Goal: Ask a question

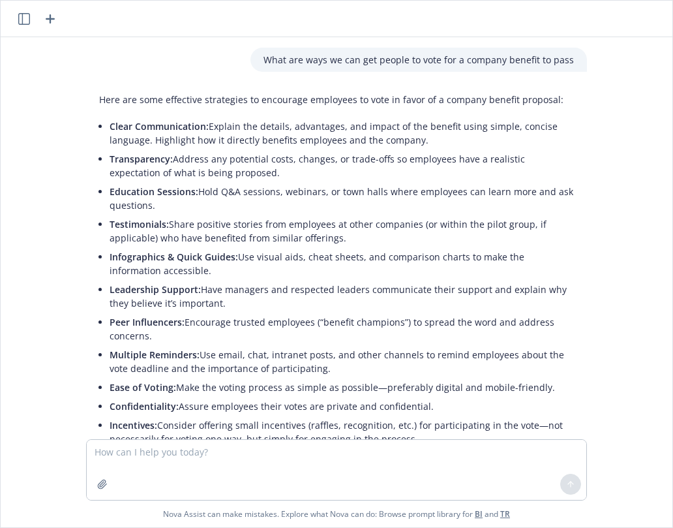
scroll to position [140, 0]
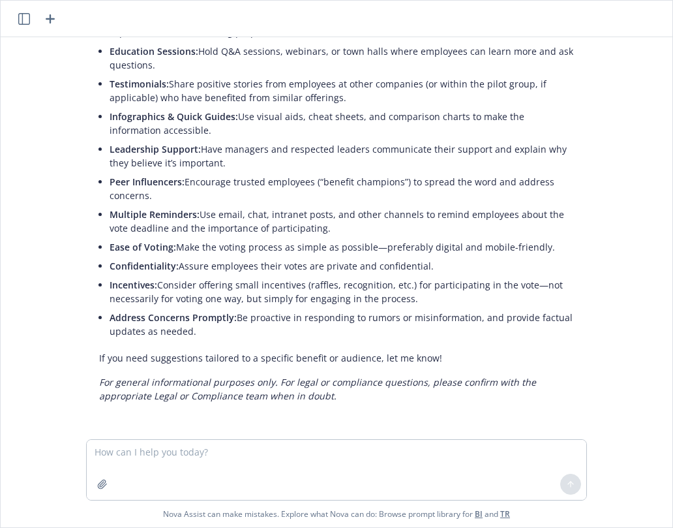
drag, startPoint x: 94, startPoint y: 364, endPoint x: 101, endPoint y: 360, distance: 8.5
click at [99, 364] on p "If you need suggestions tailored to a specific benefit or audience, let me know!" at bounding box center [336, 358] width 475 height 14
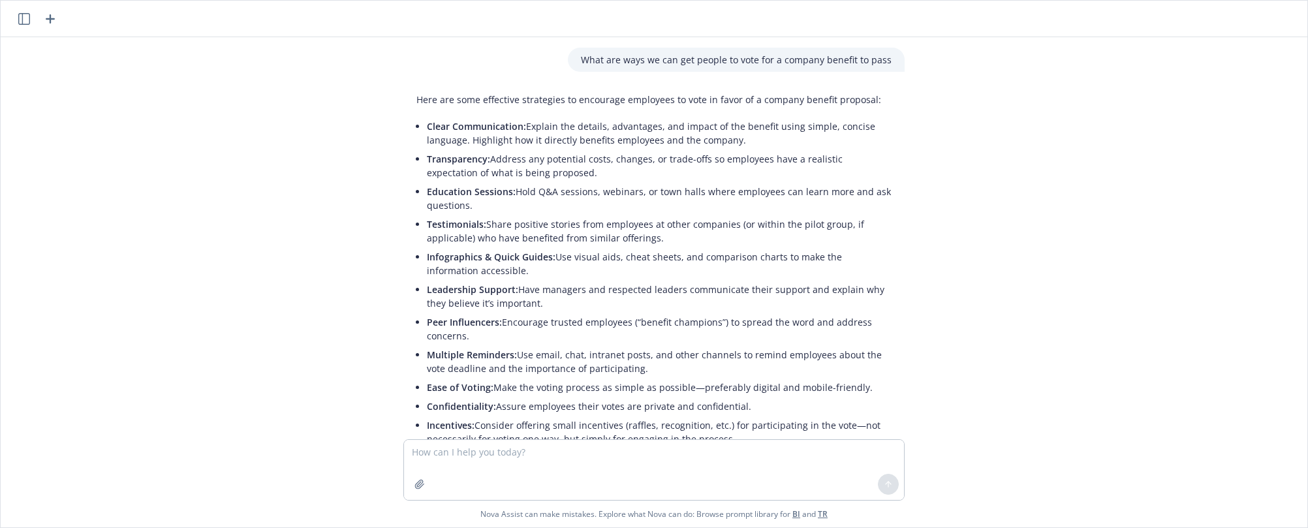
scroll to position [140, 0]
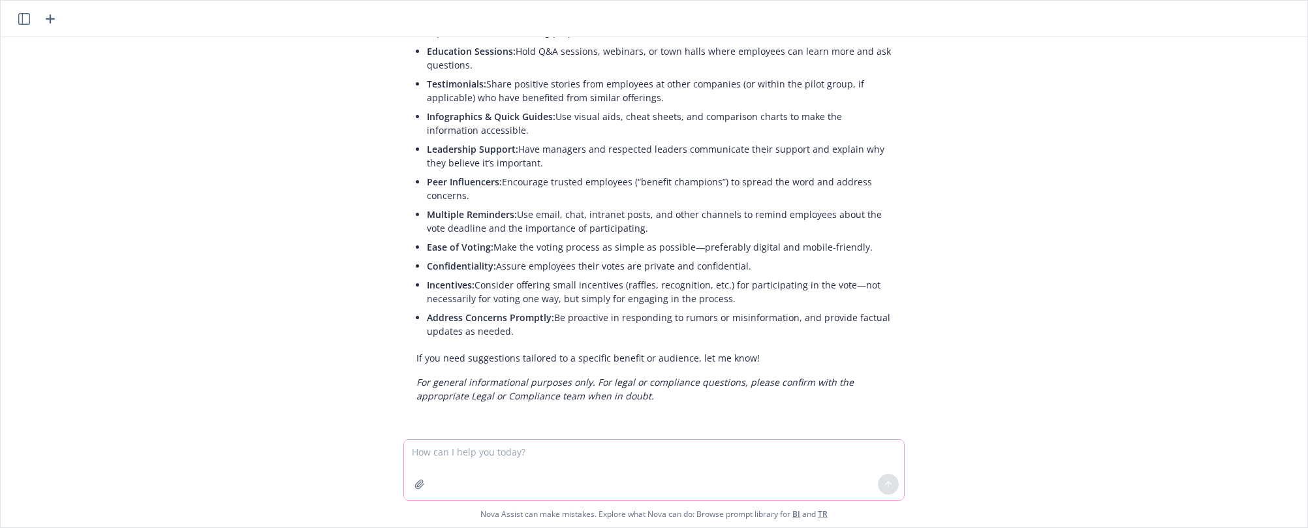
click at [445, 457] on textarea at bounding box center [654, 470] width 500 height 60
type textarea "which one disqualifies you from the hsa? FSA carry over or grace period"
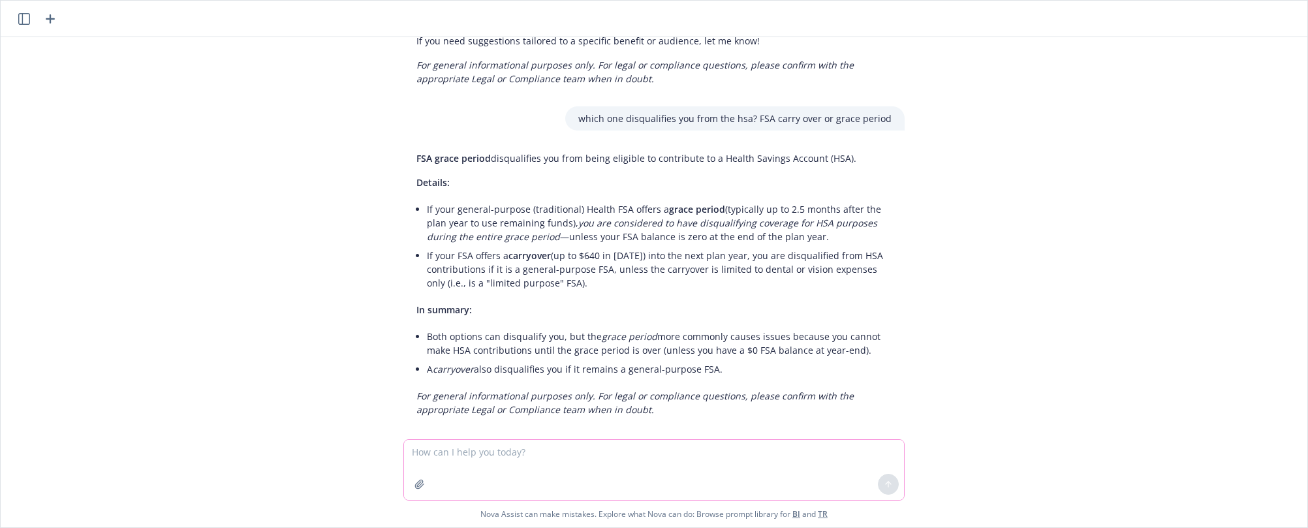
scroll to position [471, 0]
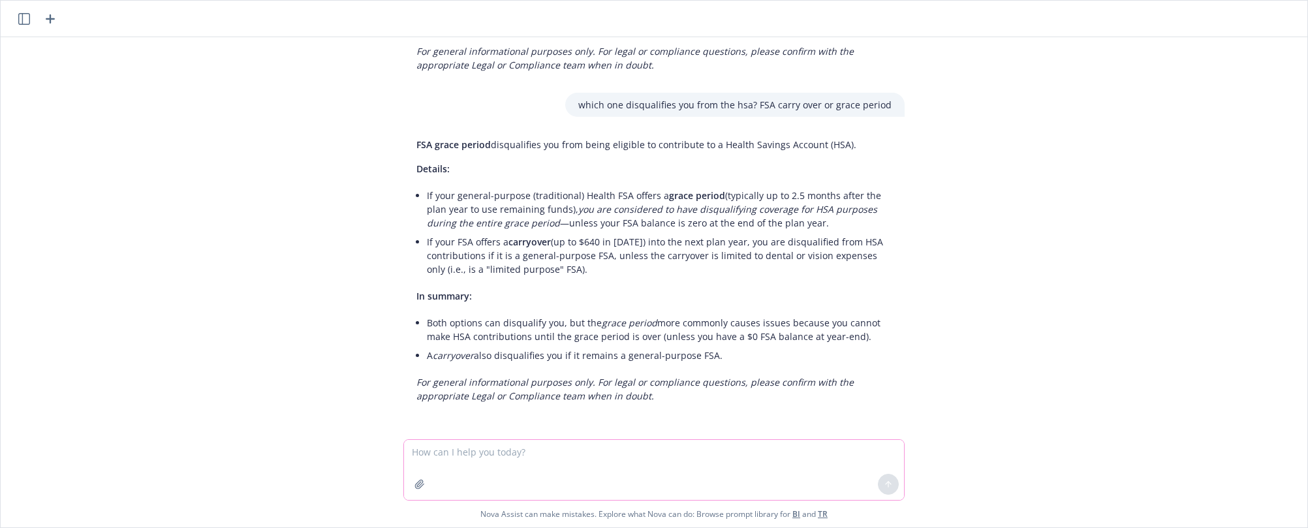
click at [476, 457] on textarea at bounding box center [654, 470] width 500 height 60
type textarea "can you give me a pros and cons for fsa grace period vs carry over"
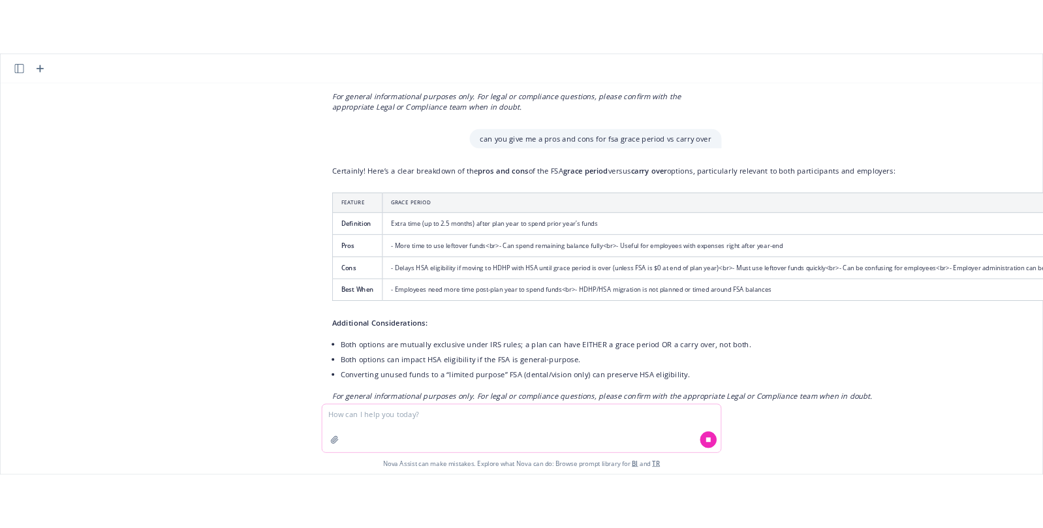
scroll to position [843, 0]
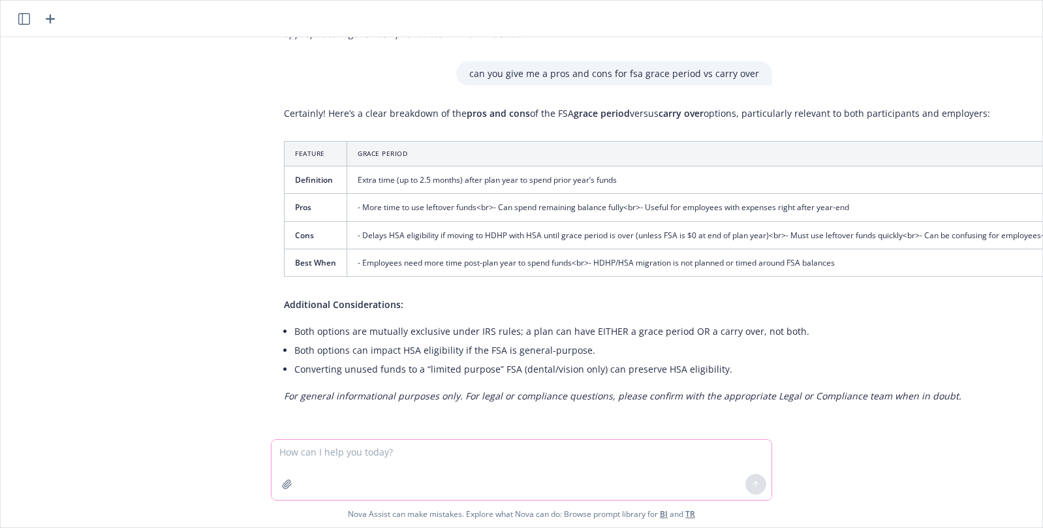
click at [326, 453] on textarea at bounding box center [521, 470] width 500 height 60
type textarea "can you give me a chart with the pros and cons of self funding short term disab…"
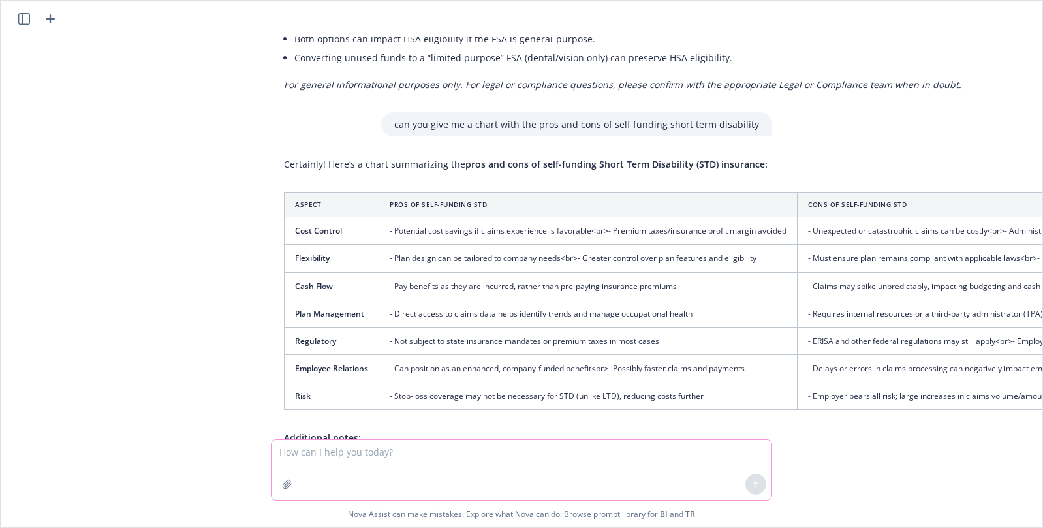
scroll to position [1288, 0]
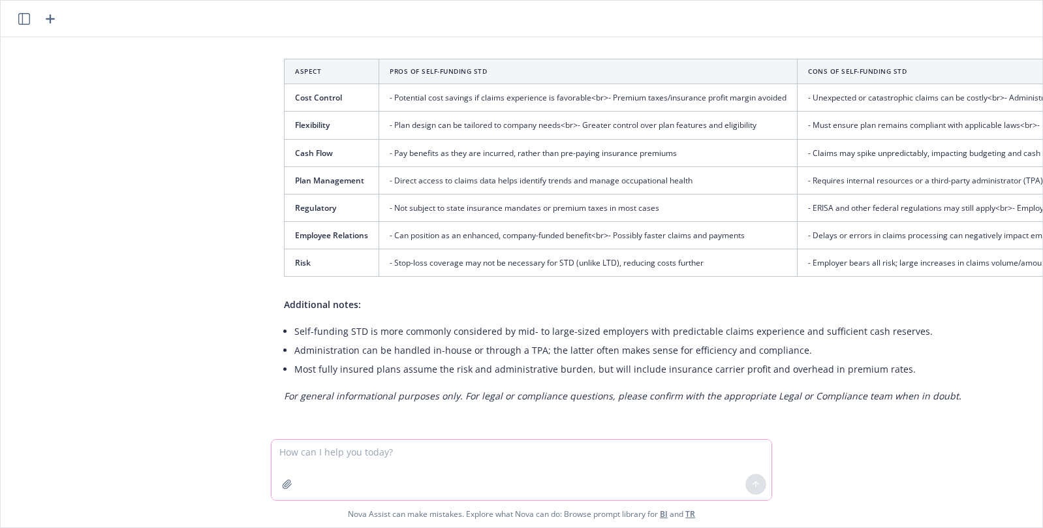
click at [379, 440] on textarea at bounding box center [521, 470] width 500 height 60
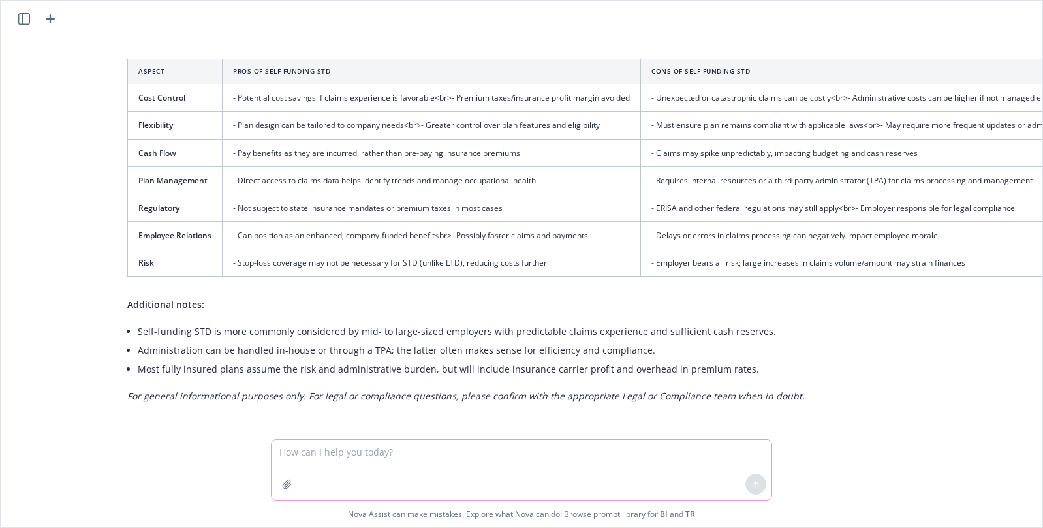
scroll to position [1288, 127]
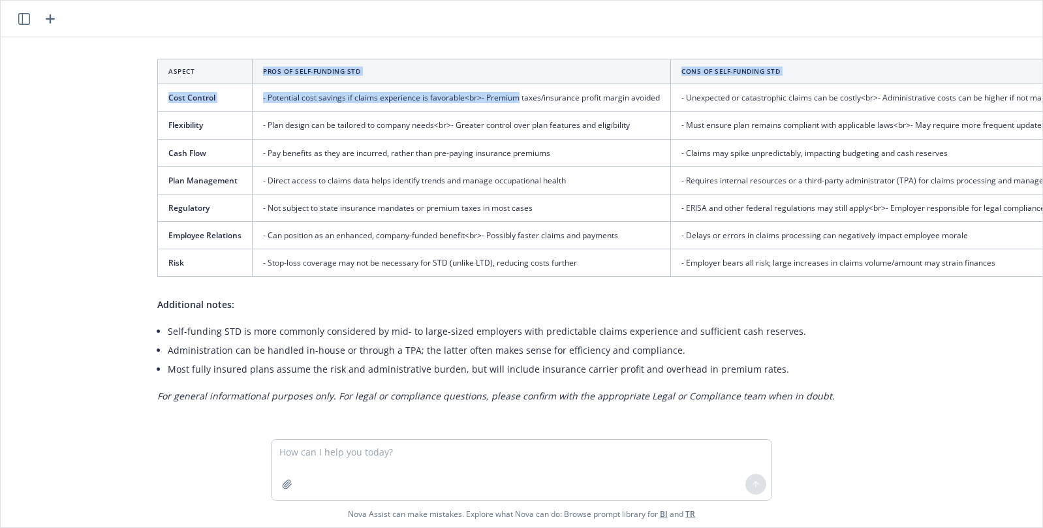
drag, startPoint x: 198, startPoint y: 66, endPoint x: 510, endPoint y: 89, distance: 313.4
click at [510, 89] on table "Aspect Pros of Self-Funding STD Cons of Self-Funding STD Cost Control - Potenti…" at bounding box center [639, 168] width 964 height 218
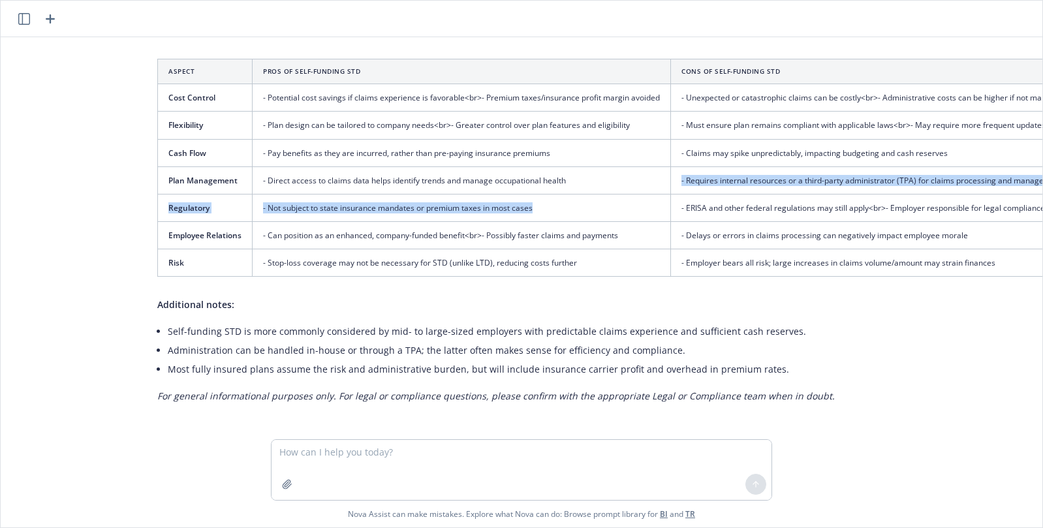
click at [658, 191] on tbody "Cost Control - Potential cost savings if claims experience is favorable <br> - …" at bounding box center [639, 180] width 963 height 193
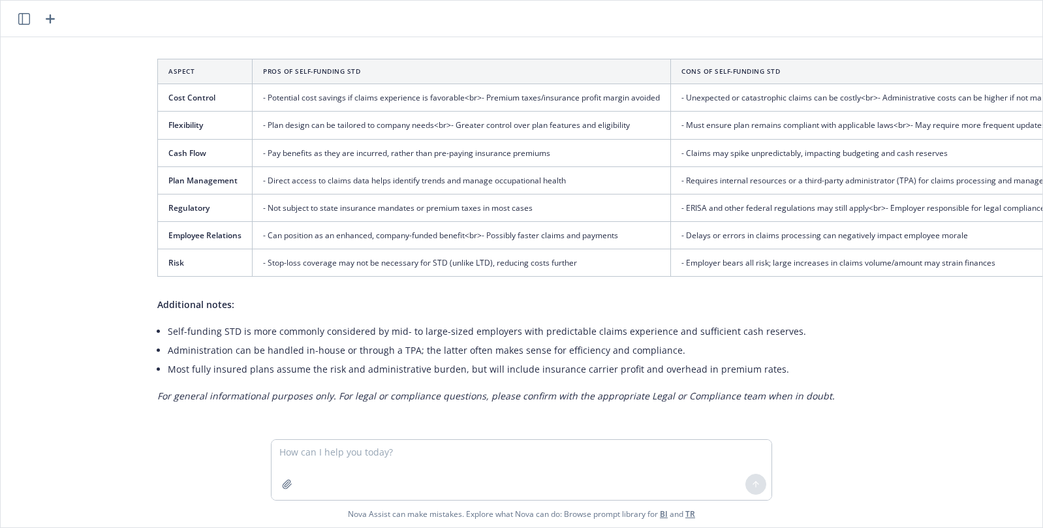
click at [987, 249] on td "- Employer bears all risk; large increases in claims volume/amount may strain f…" at bounding box center [896, 262] width 450 height 27
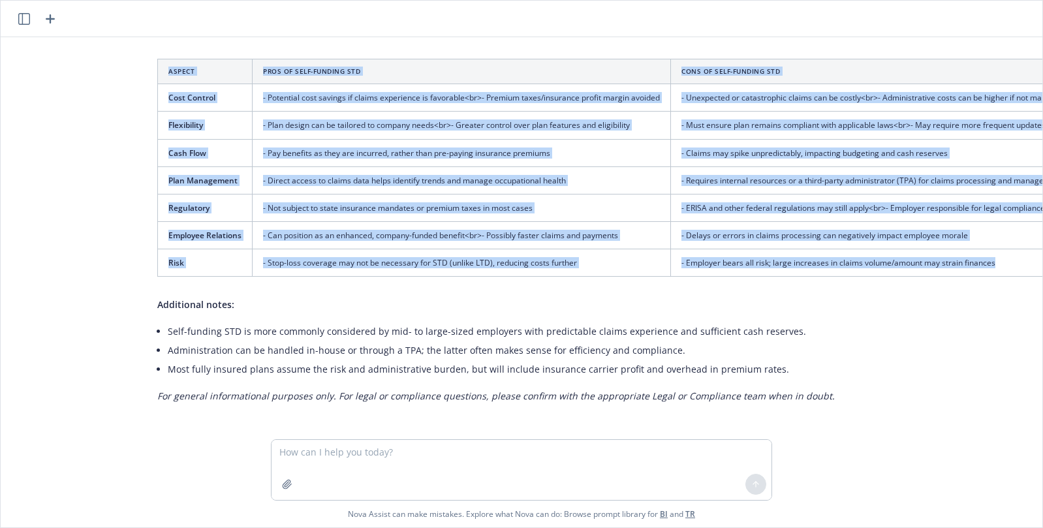
drag, startPoint x: 991, startPoint y: 253, endPoint x: 147, endPoint y: 57, distance: 865.5
click at [157, 59] on table "Aspect Pros of Self-Funding STD Cons of Self-Funding STD Cost Control - Potenti…" at bounding box center [639, 168] width 964 height 218
copy table "Aspect Pros of Self-Funding STD Cons of Self-Funding STD Cost Control - Potenti…"
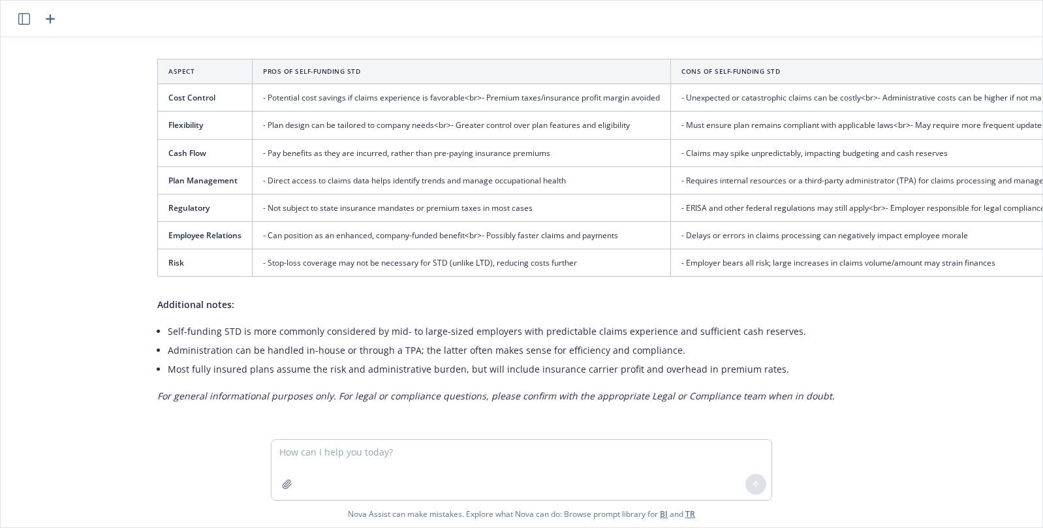
click at [389, 302] on div "Certainly! Here’s a chart summarizing the pros and cons of self-funding Short T…" at bounding box center [639, 213] width 990 height 389
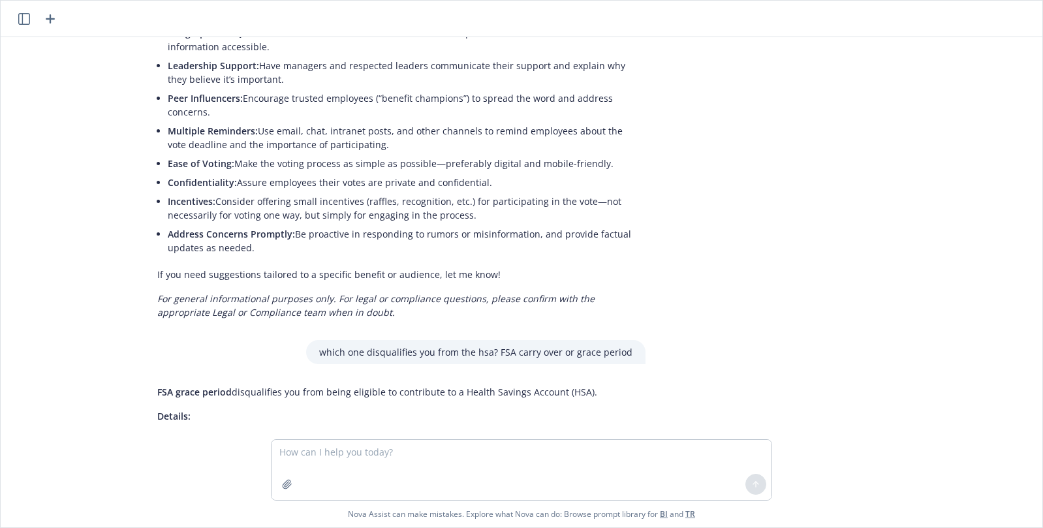
scroll to position [457, 127]
